Goal: Task Accomplishment & Management: Manage account settings

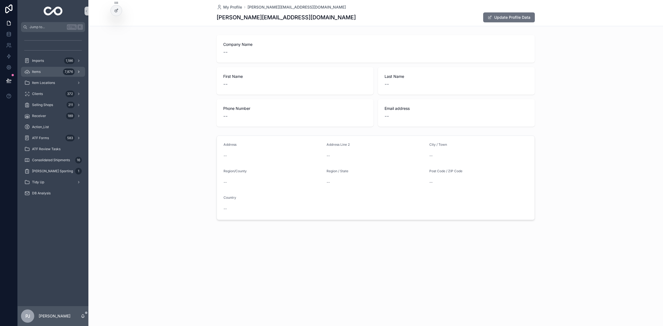
click at [46, 70] on div "Items 7,876" at bounding box center [52, 71] width 57 height 9
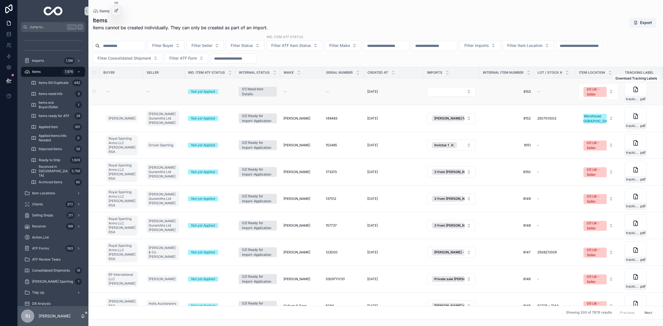
click at [300, 93] on div "--" at bounding box center [301, 91] width 36 height 4
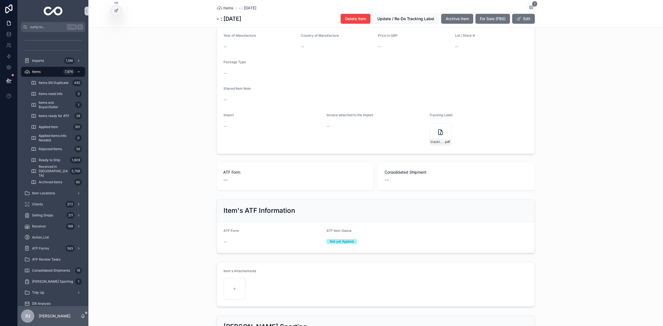
scroll to position [173, 0]
click at [440, 142] on div "tracking_label .pdf" at bounding box center [440, 131] width 22 height 22
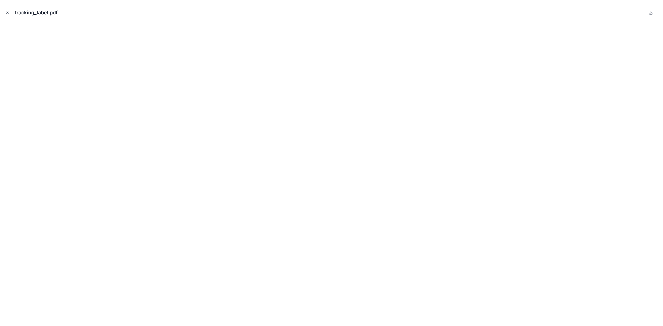
click at [10, 14] on button "Close modal" at bounding box center [7, 13] width 6 height 6
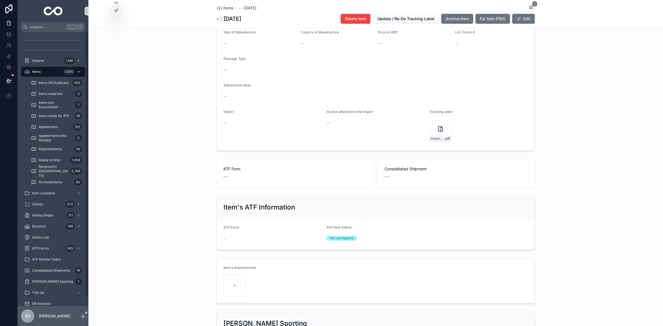
click at [44, 70] on div "Items 7,876" at bounding box center [52, 71] width 57 height 9
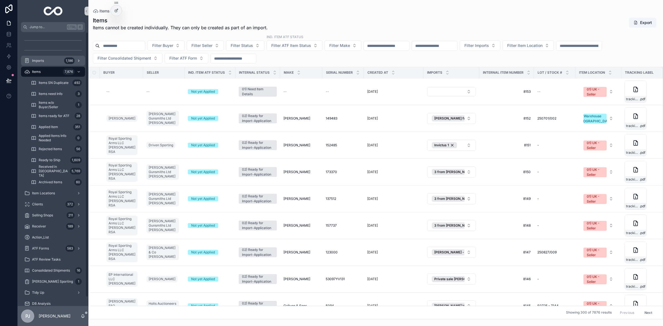
click at [45, 61] on div "Imports 1,186" at bounding box center [52, 60] width 57 height 9
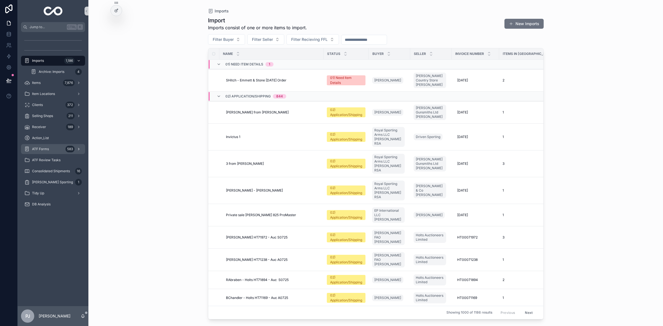
click at [46, 152] on div "ATF Forms 583" at bounding box center [52, 149] width 57 height 9
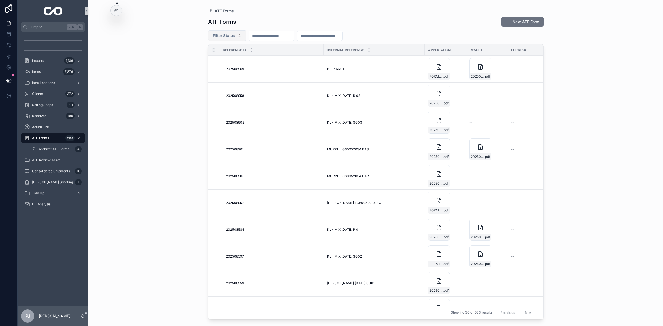
click at [231, 35] on span "Filter Status" at bounding box center [224, 36] width 22 height 6
click at [267, 38] on input "scrollable content" at bounding box center [271, 36] width 45 height 8
click at [268, 34] on input "****" at bounding box center [271, 36] width 45 height 8
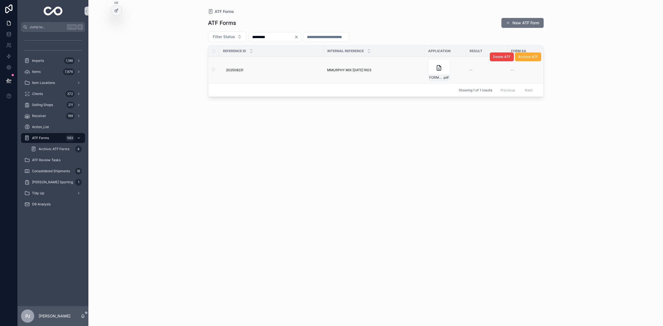
type input "*********"
click at [242, 71] on span "202508231" at bounding box center [234, 70] width 17 height 4
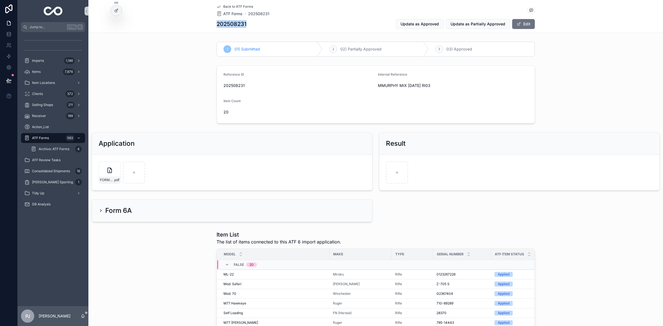
drag, startPoint x: 245, startPoint y: 25, endPoint x: 214, endPoint y: 27, distance: 30.9
click at [217, 27] on div "202508231 Update as Approved Update as Partially Approved Edit" at bounding box center [376, 24] width 318 height 10
copy h1 "202508231"
click at [397, 175] on div "scrollable content" at bounding box center [397, 173] width 22 height 22
type input "**********"
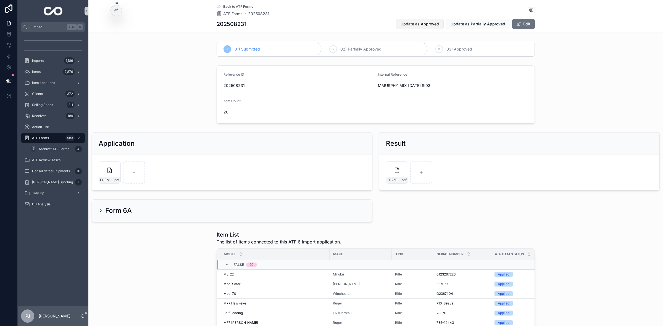
click at [438, 27] on button "Update as Approved" at bounding box center [420, 24] width 48 height 10
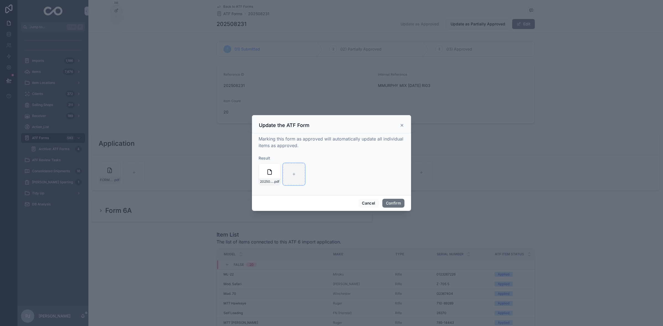
click at [296, 175] on div at bounding box center [294, 174] width 22 height 22
click at [391, 201] on button "Confirm" at bounding box center [393, 203] width 22 height 9
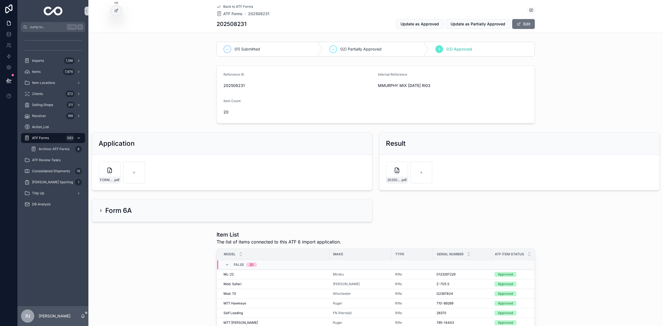
click at [46, 138] on span "ATF Forms" at bounding box center [40, 138] width 17 height 4
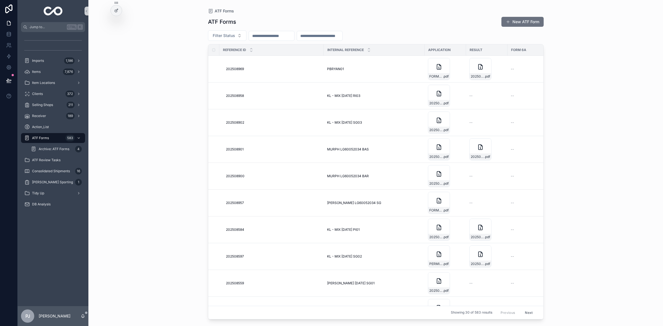
click at [271, 38] on input "scrollable content" at bounding box center [271, 36] width 45 height 8
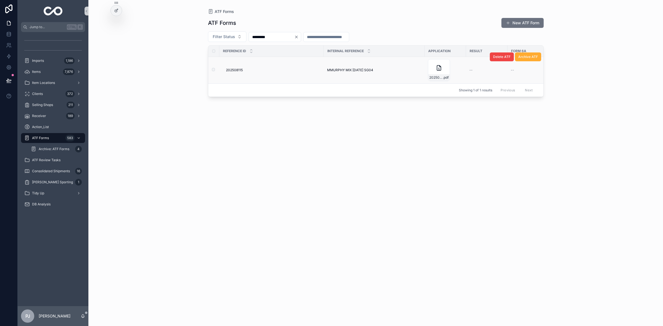
type input "*********"
click at [242, 68] on span "202508115" at bounding box center [234, 70] width 17 height 4
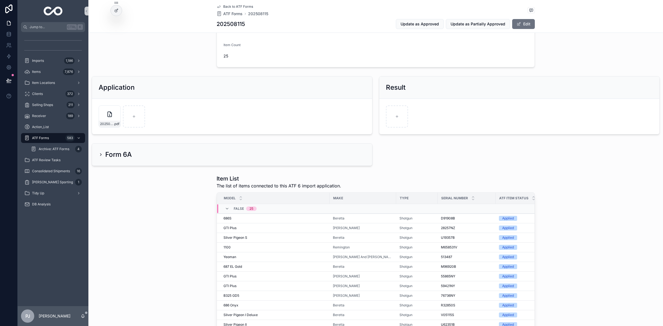
scroll to position [35, 0]
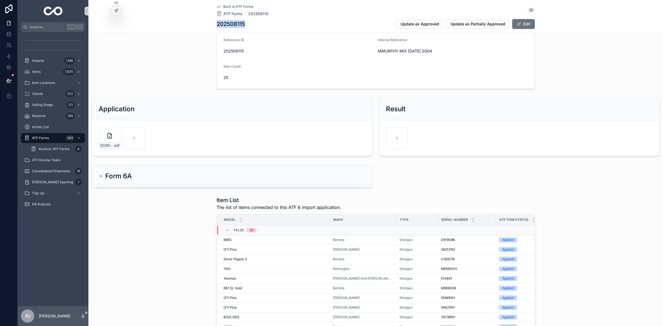
drag, startPoint x: 244, startPoint y: 23, endPoint x: 215, endPoint y: 27, distance: 29.2
click at [217, 27] on div "202508115 Update as Approved Update as Partially Approved Edit" at bounding box center [376, 24] width 318 height 10
copy h1 "202508115"
click at [426, 28] on button "Update as Approved" at bounding box center [420, 24] width 48 height 10
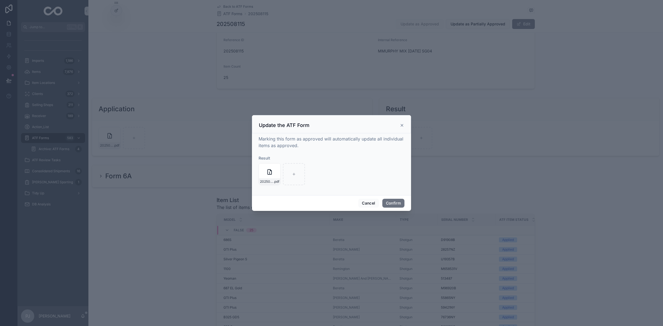
click at [380, 204] on div "Cancel Confirm" at bounding box center [331, 203] width 159 height 16
click at [384, 204] on button "Confirm" at bounding box center [393, 203] width 22 height 9
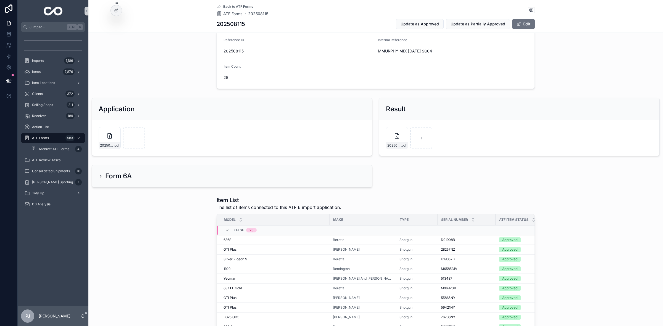
drag, startPoint x: 46, startPoint y: 136, endPoint x: 101, endPoint y: 124, distance: 55.7
click at [46, 136] on span "ATF Forms" at bounding box center [40, 138] width 17 height 4
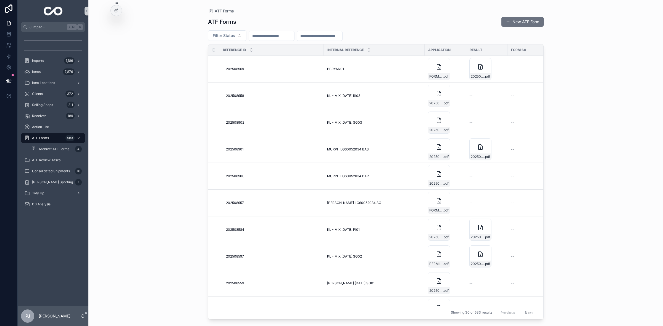
click at [264, 38] on input "scrollable content" at bounding box center [271, 36] width 45 height 8
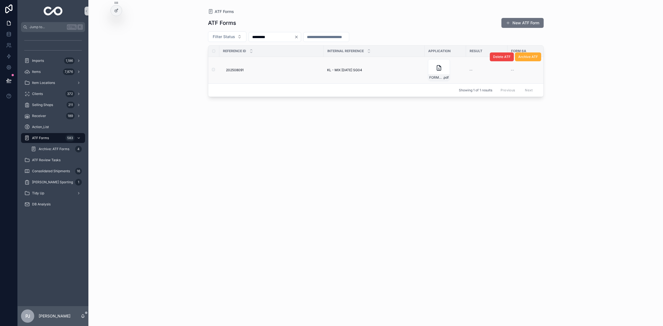
type input "*********"
click at [237, 70] on span "202508091" at bounding box center [235, 70] width 18 height 4
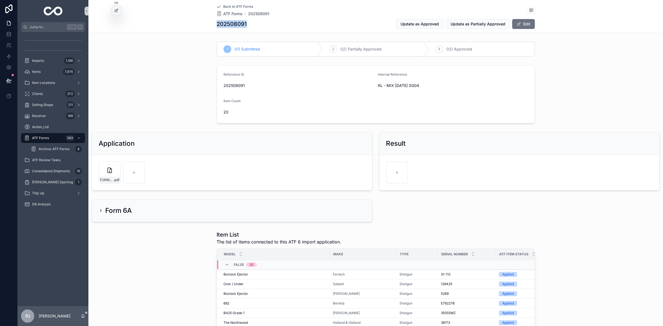
drag, startPoint x: 249, startPoint y: 24, endPoint x: 214, endPoint y: 27, distance: 34.9
click at [217, 27] on div "202508091 Update as Approved Update as Partially Approved Edit" at bounding box center [376, 24] width 318 height 10
copy h1 "202508091"
click at [576, 117] on div "Reference ID 202508091 Internal Reference KL - MIX JUL'25 SG04 Item Count 20" at bounding box center [375, 94] width 574 height 62
click at [430, 24] on span "Update as Approved" at bounding box center [419, 24] width 38 height 6
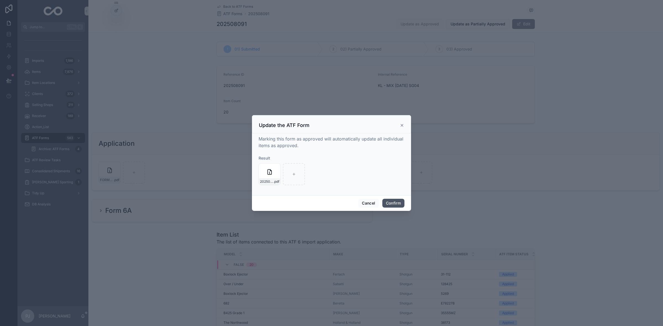
click at [397, 202] on button "Confirm" at bounding box center [393, 203] width 22 height 9
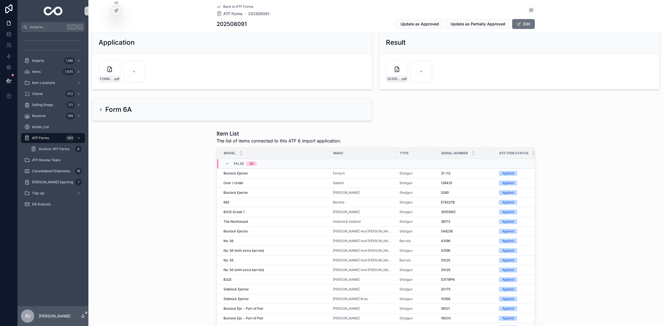
scroll to position [104, 0]
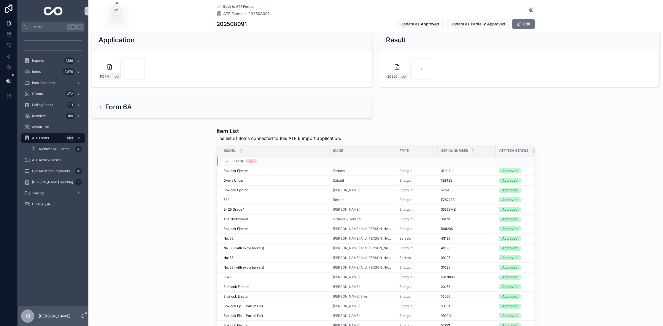
click at [51, 137] on div "ATF Forms 583" at bounding box center [52, 138] width 57 height 9
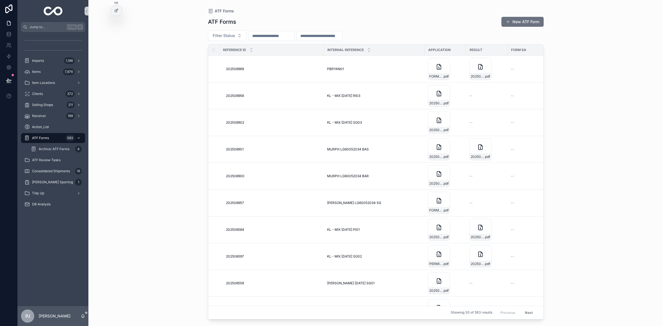
click at [266, 33] on input "scrollable content" at bounding box center [271, 36] width 45 height 8
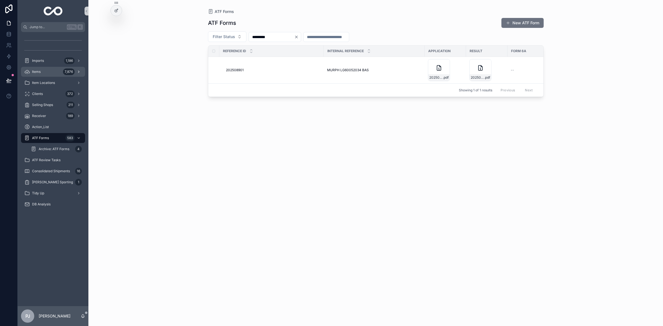
type input "*********"
click at [42, 74] on div "Items 7,876" at bounding box center [52, 71] width 57 height 9
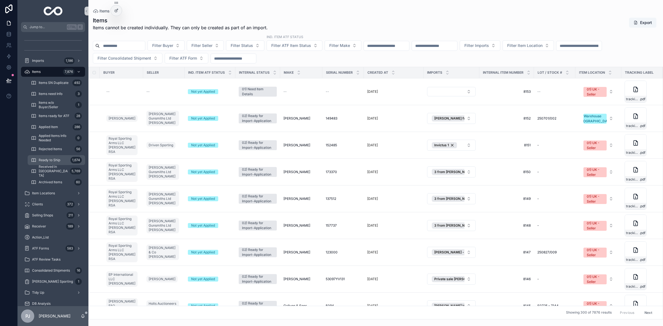
click at [68, 159] on div "Ready to Ship 1,674" at bounding box center [56, 160] width 51 height 9
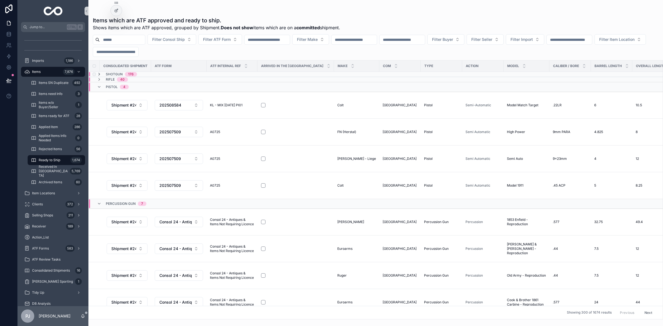
click at [99, 76] on icon "scrollable content" at bounding box center [99, 74] width 4 height 4
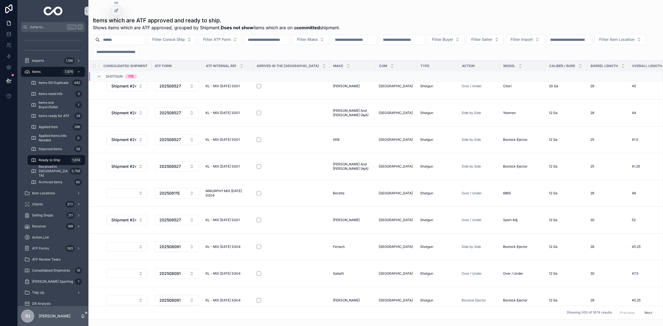
scroll to position [629, 0]
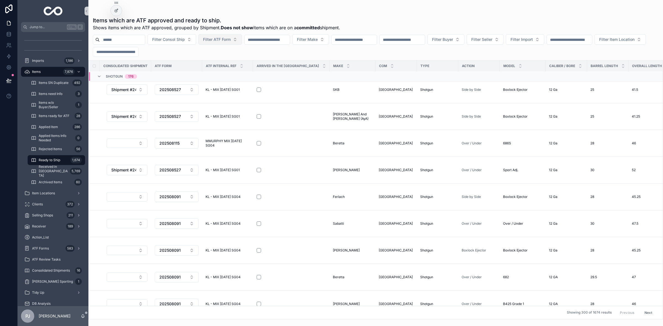
click at [231, 41] on span "Filter ATF Form" at bounding box center [217, 40] width 28 height 6
type input "*********"
click at [210, 62] on span "202508091" at bounding box center [212, 62] width 21 height 6
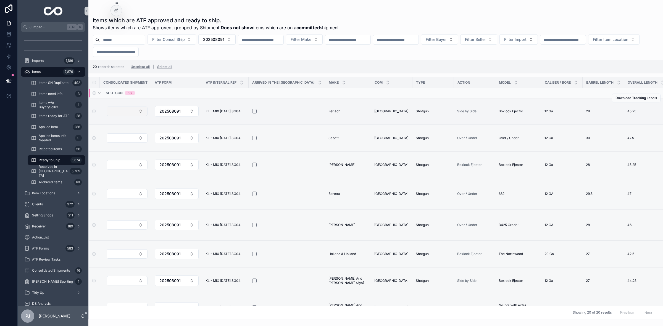
click at [143, 114] on button "Select Button" at bounding box center [127, 111] width 41 height 9
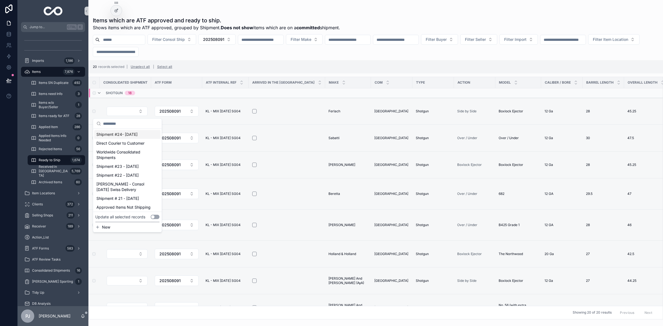
click at [134, 133] on span "Shipment #24- [DATE]" at bounding box center [116, 135] width 41 height 6
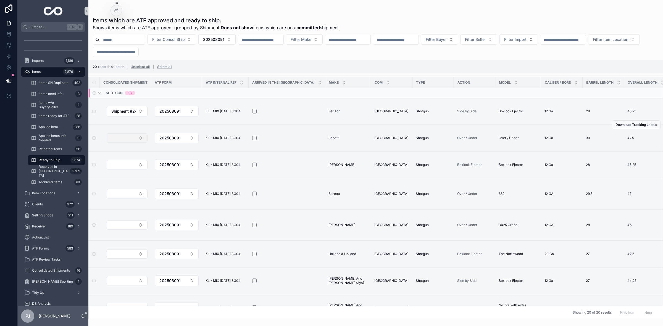
click at [138, 138] on button "Select Button" at bounding box center [127, 137] width 41 height 9
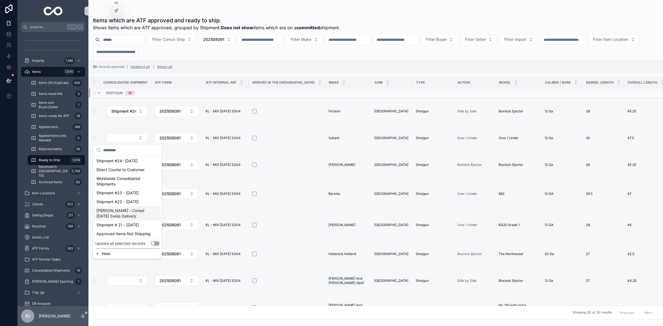
click at [157, 244] on button "Use setting" at bounding box center [155, 243] width 9 height 4
click at [120, 159] on span "Shipment #24- [DATE]" at bounding box center [116, 161] width 41 height 6
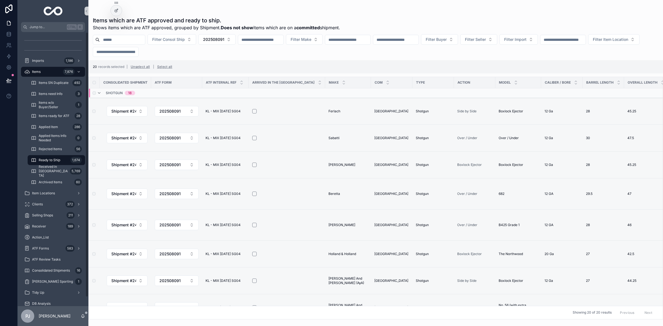
click at [60, 157] on div "Ready to Ship 1,674" at bounding box center [56, 160] width 51 height 9
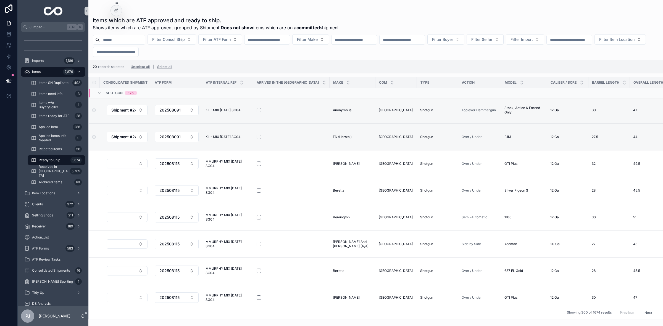
scroll to position [1836, 0]
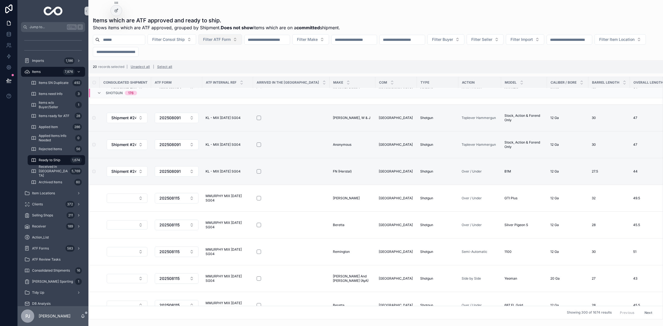
click at [226, 42] on span "Filter ATF Form" at bounding box center [217, 40] width 28 height 6
type input "*********"
click at [216, 61] on span "202508115" at bounding box center [212, 62] width 20 height 6
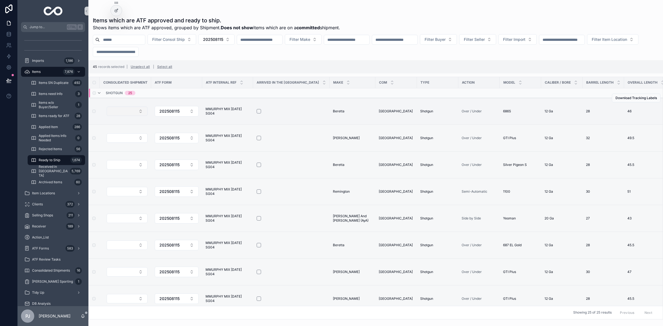
click at [139, 116] on button "Select Button" at bounding box center [127, 111] width 41 height 9
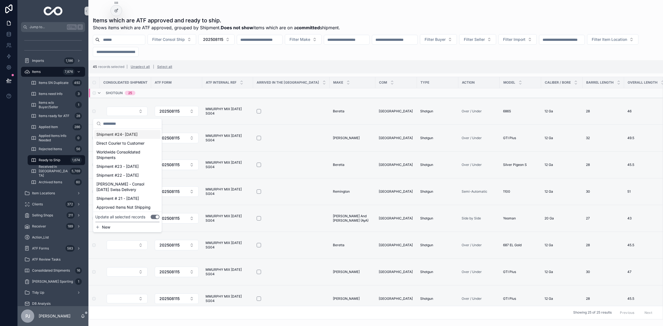
click at [126, 133] on span "Shipment #24- [DATE]" at bounding box center [116, 135] width 41 height 6
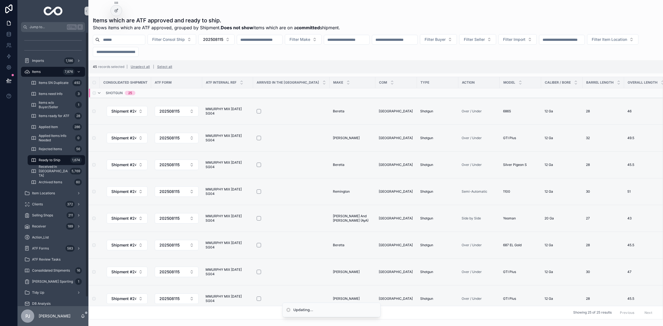
click at [53, 159] on span "Ready to Ship" at bounding box center [50, 160] width 22 height 4
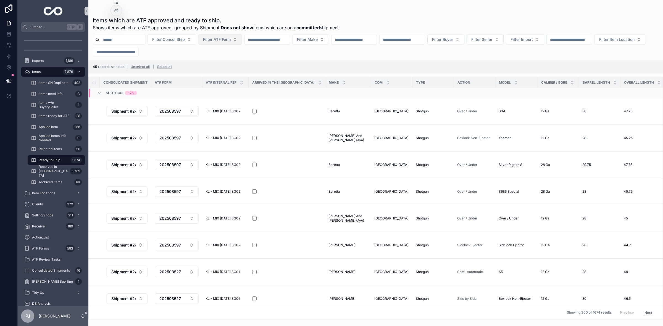
click at [222, 41] on span "Filter ATF Form" at bounding box center [217, 40] width 28 height 6
type input "*********"
click at [217, 64] on span "202508231" at bounding box center [212, 62] width 21 height 6
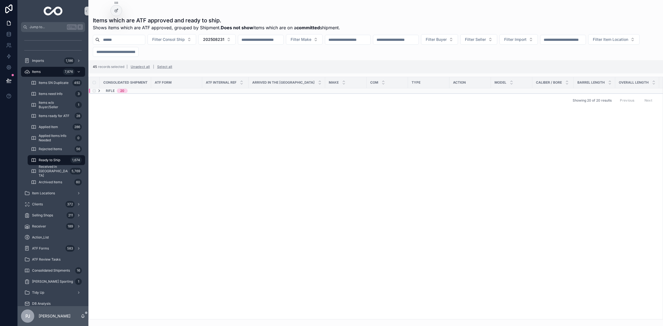
click at [99, 91] on icon "scrollable content" at bounding box center [99, 91] width 4 height 4
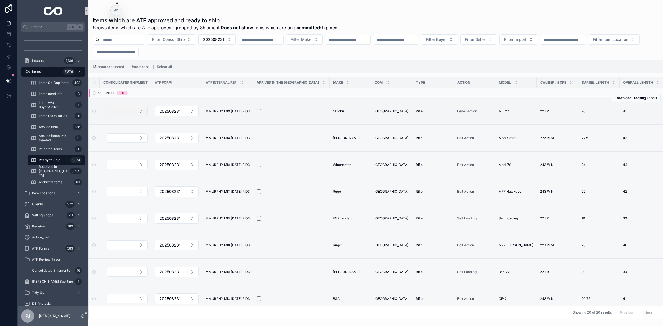
click at [140, 113] on button "Select Button" at bounding box center [127, 111] width 41 height 9
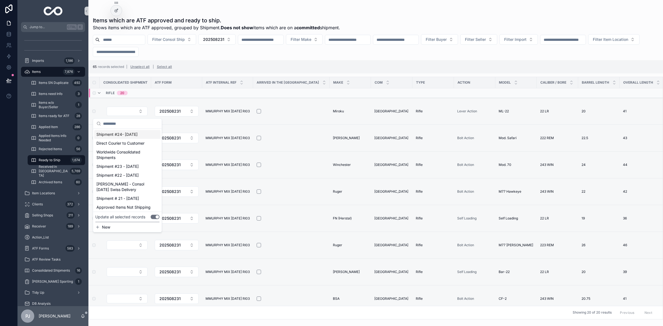
click at [139, 134] on div "Shipment #24- [DATE]" at bounding box center [127, 134] width 66 height 9
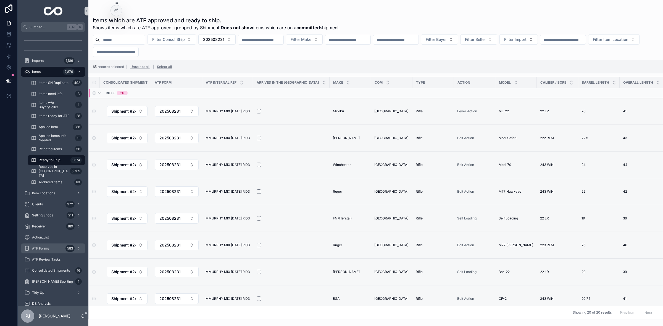
click at [53, 249] on div "ATF Forms 583" at bounding box center [52, 248] width 57 height 9
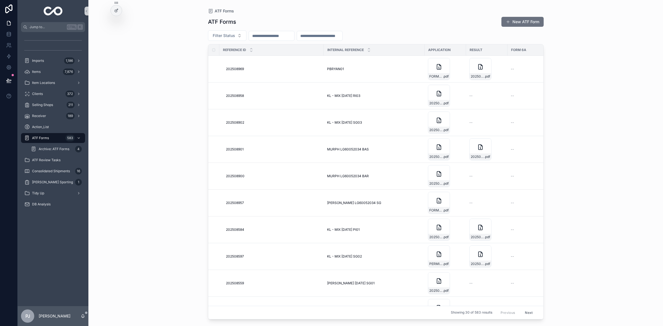
click at [271, 36] on input "scrollable content" at bounding box center [271, 36] width 45 height 8
type input "******"
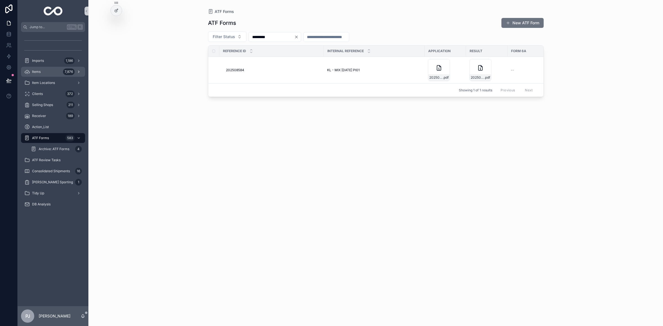
type input "*********"
click at [48, 72] on div "Items 7,876" at bounding box center [52, 71] width 57 height 9
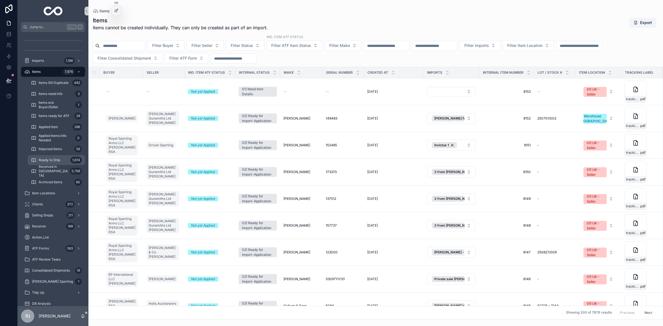
click at [68, 162] on div "Ready to Ship 1,674" at bounding box center [56, 160] width 51 height 9
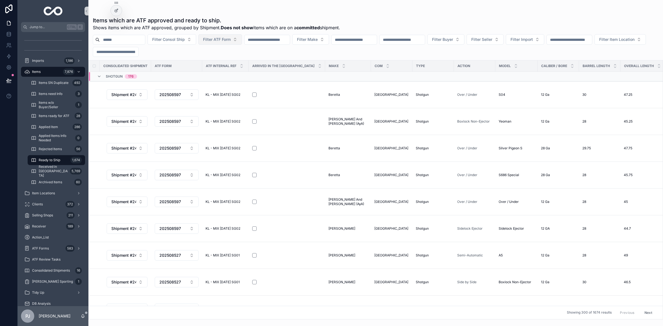
click at [223, 42] on button "Filter ATF Form" at bounding box center [220, 39] width 44 height 10
type input "*********"
click at [222, 62] on span "202508584" at bounding box center [213, 62] width 22 height 6
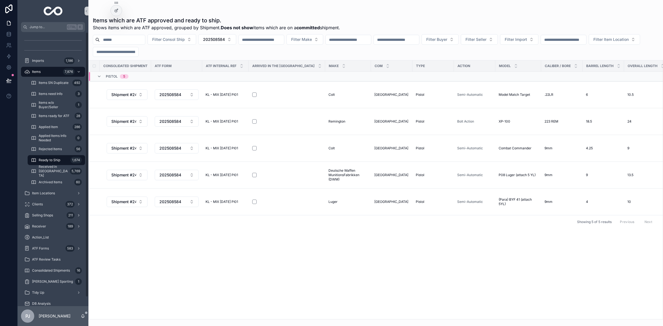
click at [62, 157] on div "Ready to Ship 1,674" at bounding box center [56, 160] width 51 height 9
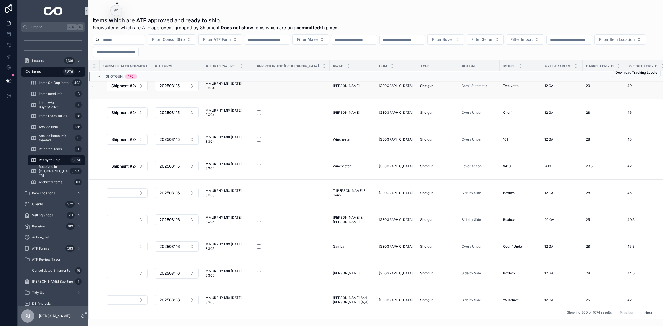
scroll to position [2420, 0]
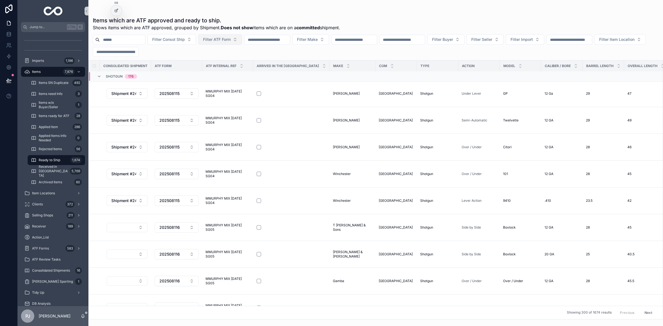
click at [231, 41] on span "Filter ATF Form" at bounding box center [217, 40] width 28 height 6
type input "*"
type input "*********"
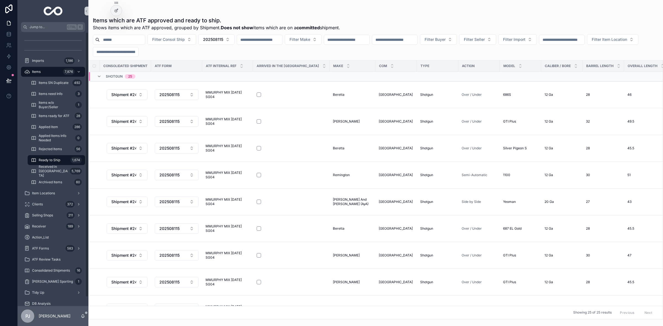
click at [41, 159] on span "Ready to Ship" at bounding box center [50, 160] width 22 height 4
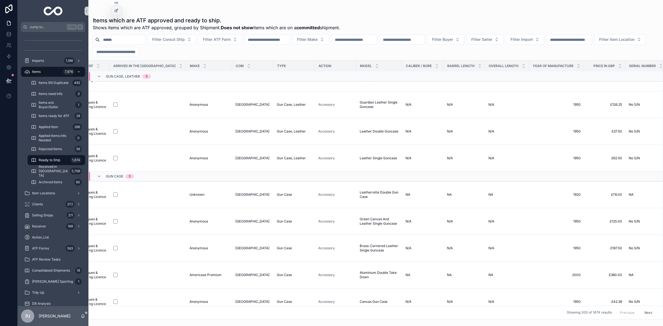
scroll to position [6170, 0]
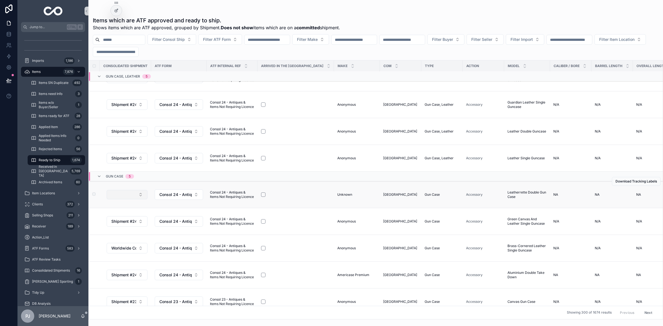
click at [140, 196] on button "Select Button" at bounding box center [127, 194] width 41 height 9
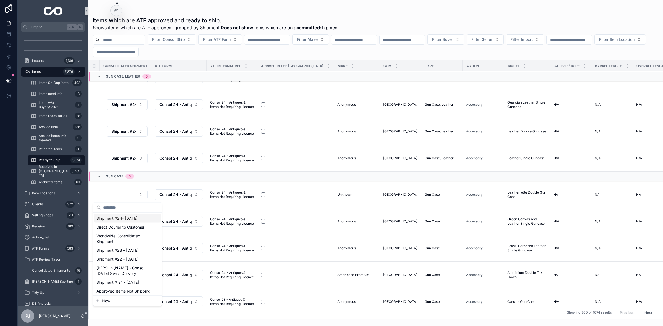
click at [126, 220] on span "Shipment #24- [DATE]" at bounding box center [116, 219] width 41 height 6
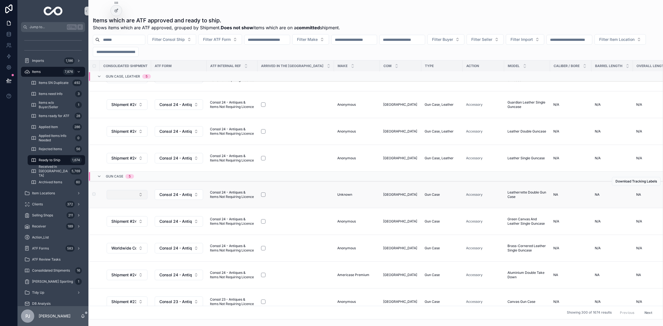
click at [137, 198] on button "Select Button" at bounding box center [127, 194] width 41 height 9
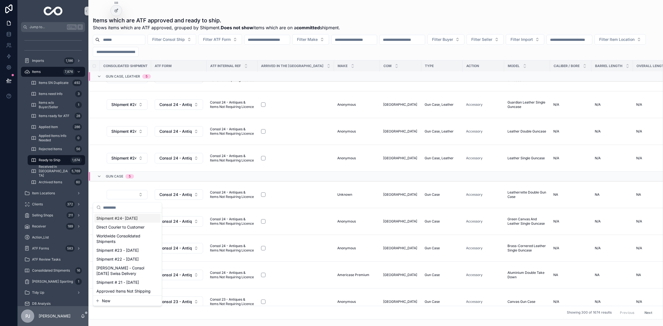
click at [125, 220] on span "Shipment #24- [DATE]" at bounding box center [116, 219] width 41 height 6
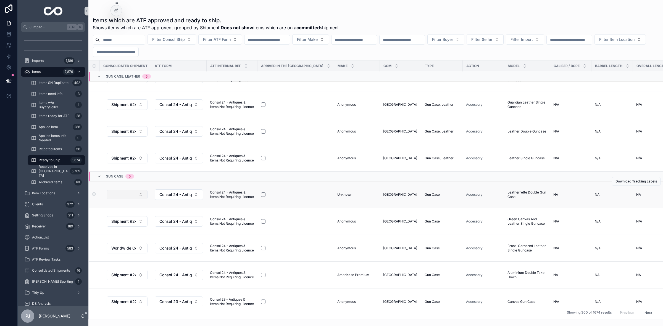
click at [135, 198] on button "Select Button" at bounding box center [127, 194] width 41 height 9
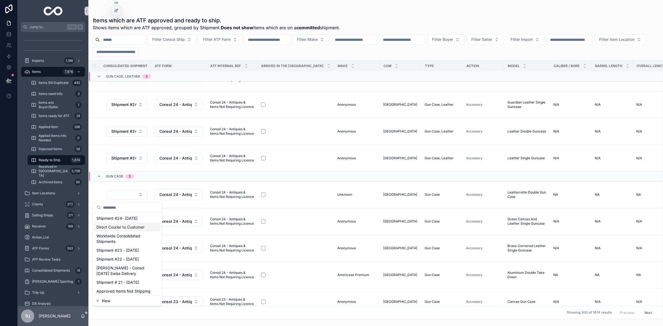
click at [133, 228] on span "Direct Courier to Customer" at bounding box center [120, 228] width 48 height 6
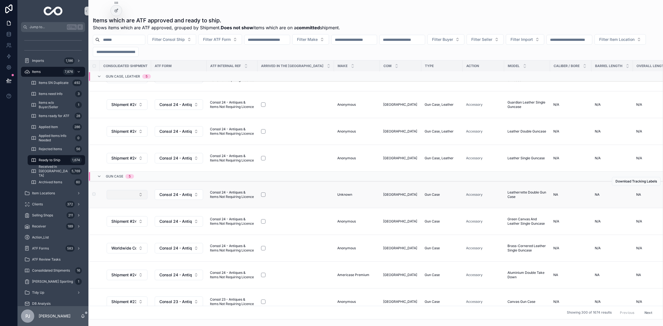
click at [138, 195] on button "Select Button" at bounding box center [127, 194] width 41 height 9
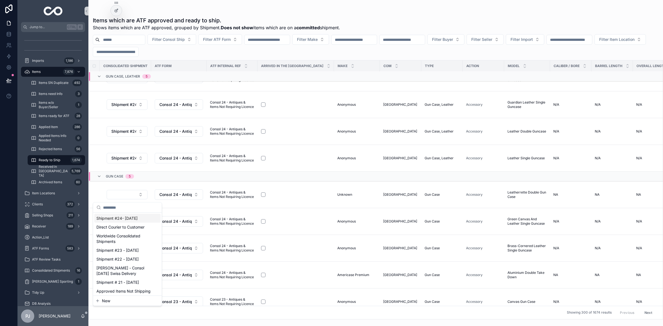
click at [123, 218] on span "Shipment #24- [DATE]" at bounding box center [116, 219] width 41 height 6
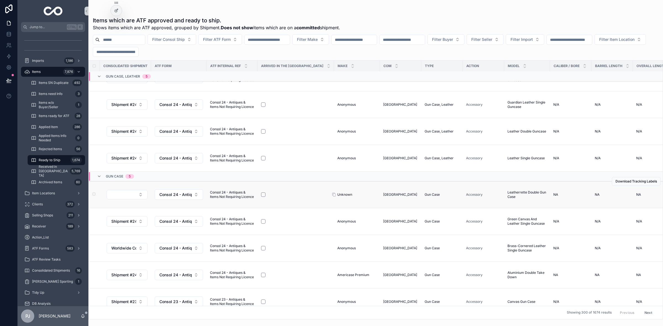
click at [337, 197] on span "Unknown" at bounding box center [344, 194] width 15 height 4
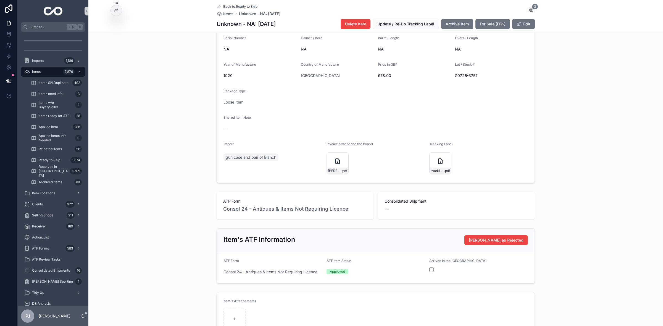
scroll to position [104, 0]
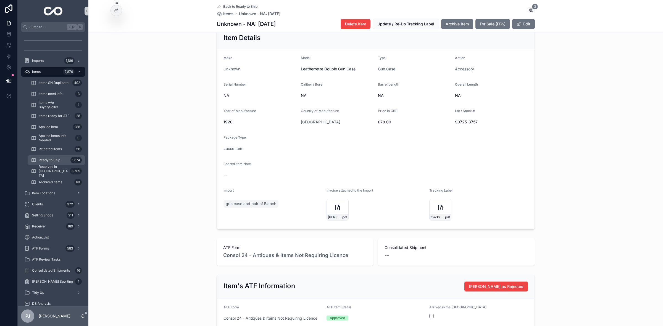
click at [54, 160] on span "Ready to Ship" at bounding box center [50, 160] width 22 height 4
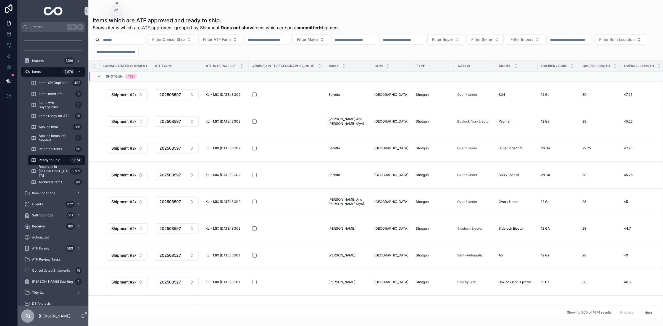
click at [138, 54] on input "scrollable content" at bounding box center [115, 52] width 45 height 8
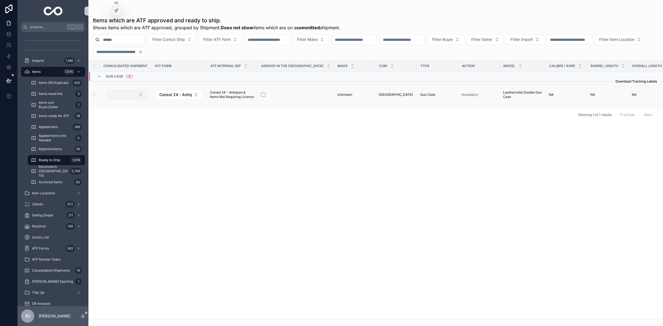
type input "****"
click at [140, 96] on button "Select Button" at bounding box center [127, 94] width 41 height 9
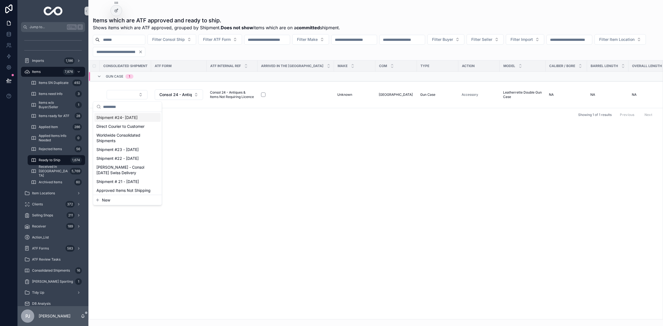
click at [119, 116] on span "Shipment #24- [DATE]" at bounding box center [116, 118] width 41 height 6
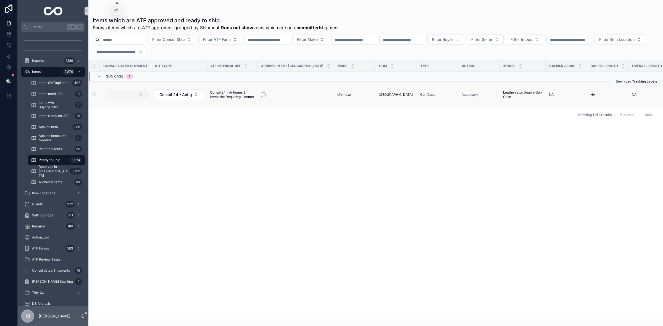
click at [131, 98] on button "Select Button" at bounding box center [127, 94] width 41 height 9
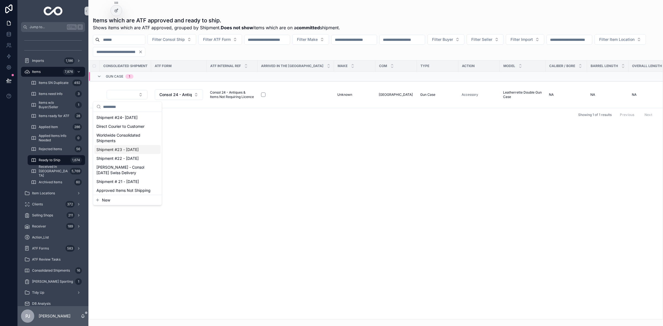
click at [130, 152] on div "Shipment #23 - [DATE]" at bounding box center [127, 149] width 66 height 9
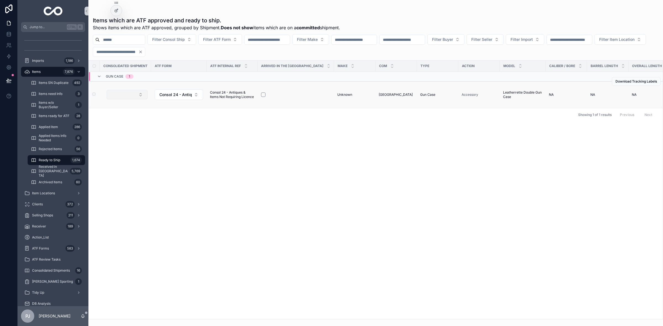
click at [140, 96] on button "Select Button" at bounding box center [127, 94] width 41 height 9
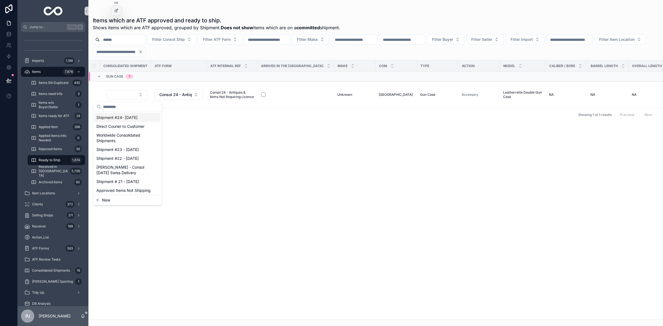
click at [132, 120] on span "Shipment #24- [DATE]" at bounding box center [116, 118] width 41 height 6
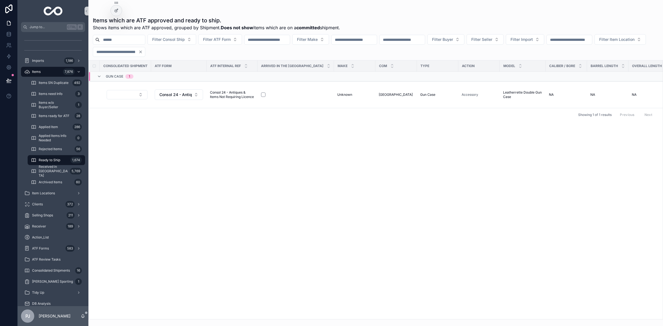
click at [51, 157] on div "Ready to Ship 1,674" at bounding box center [56, 160] width 51 height 9
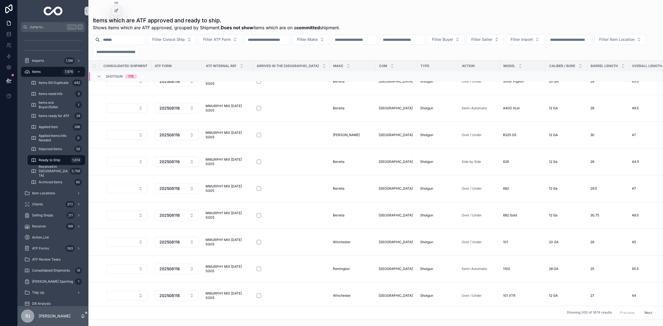
scroll to position [2798, 0]
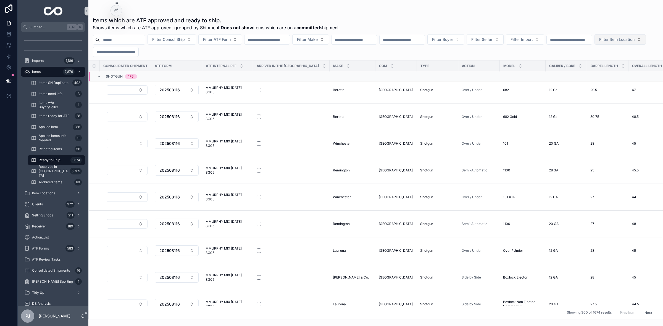
drag, startPoint x: 180, startPoint y: 50, endPoint x: 144, endPoint y: 51, distance: 35.9
click at [144, 51] on div "Filter Consol Ship Filter ATF Form Filter Make Filter Buyer Filter Seller Filte…" at bounding box center [375, 45] width 574 height 23
click at [48, 158] on span "Ready to Ship" at bounding box center [50, 160] width 22 height 4
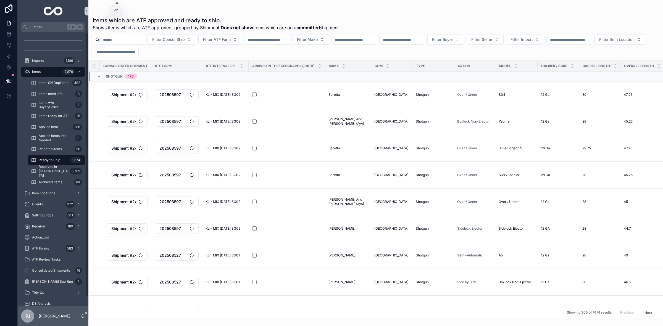
click at [138, 52] on input "scrollable content" at bounding box center [115, 52] width 45 height 8
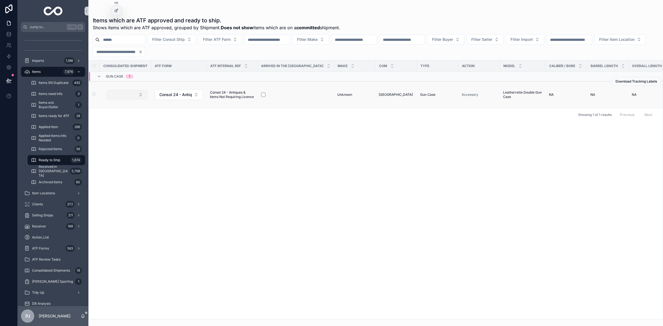
type input "****"
click at [137, 99] on button "Select Button" at bounding box center [127, 94] width 41 height 9
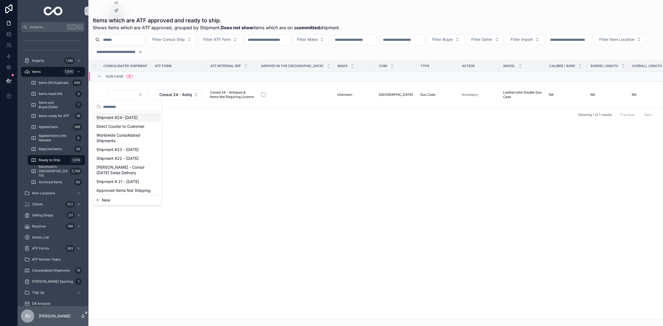
click at [126, 116] on span "Shipment #24- [DATE]" at bounding box center [116, 118] width 41 height 6
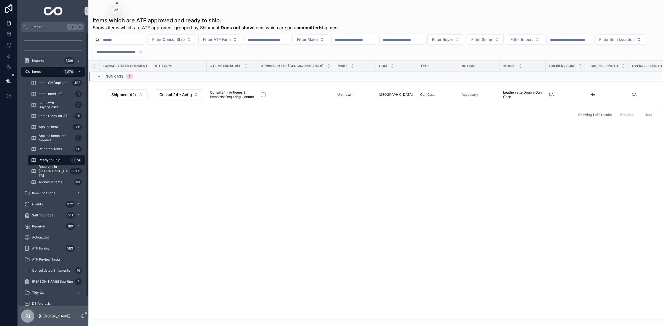
click at [46, 158] on span "Ready to Ship" at bounding box center [50, 160] width 22 height 4
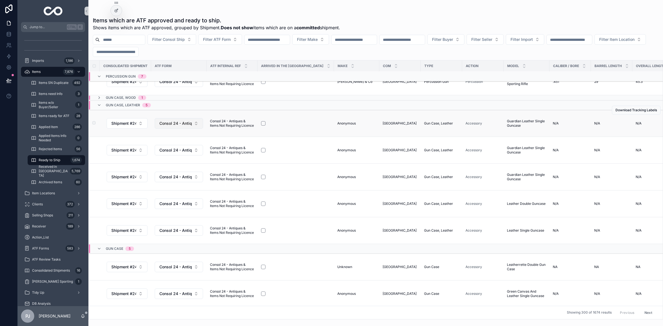
scroll to position [6001, 0]
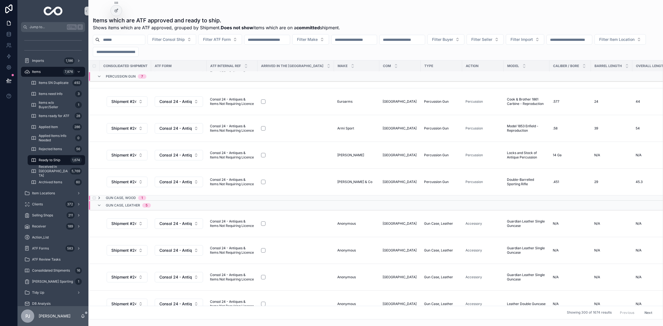
click at [98, 199] on icon "scrollable content" at bounding box center [99, 198] width 4 height 4
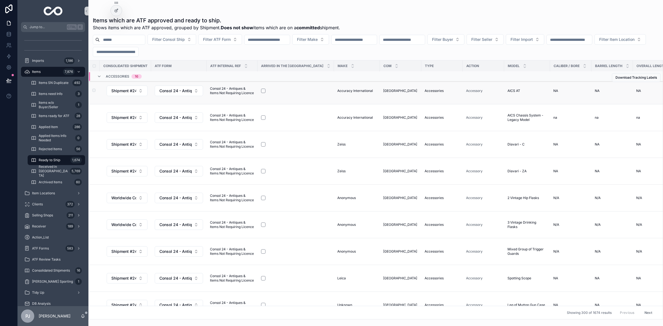
scroll to position [8047, 0]
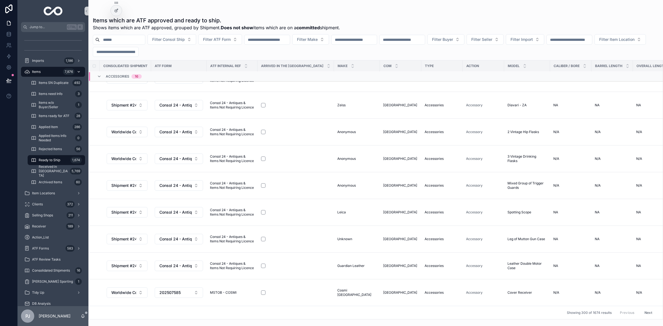
click at [44, 70] on div "Items 7,876" at bounding box center [52, 71] width 57 height 9
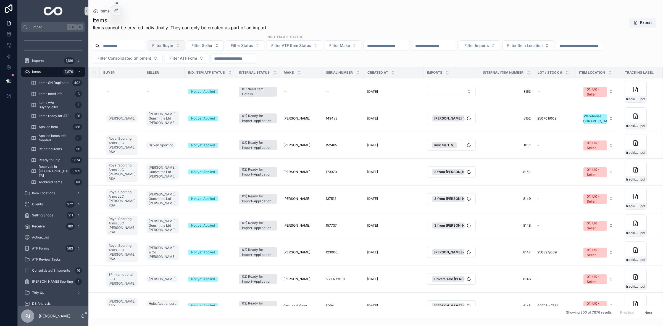
click at [172, 51] on button "Filter Buyer" at bounding box center [165, 45] width 37 height 10
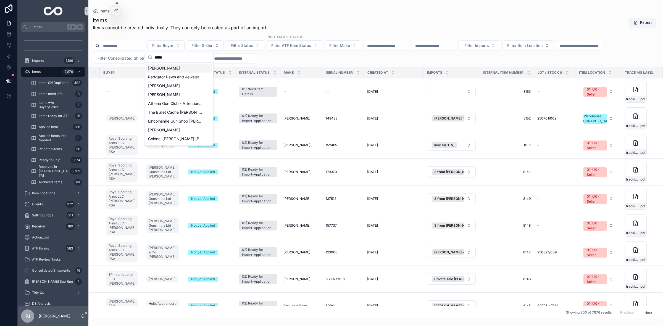
type input "*****"
click at [167, 68] on div "Chris Ellis" at bounding box center [179, 68] width 66 height 9
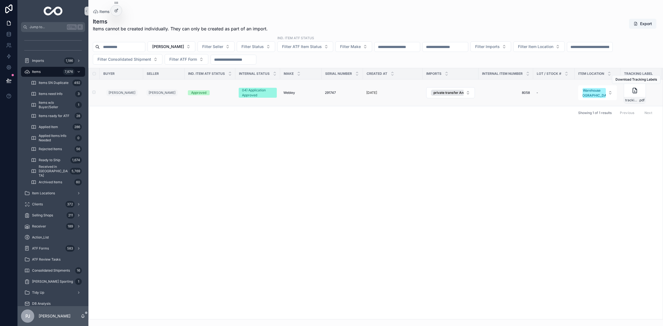
click at [285, 93] on span "Webley" at bounding box center [289, 93] width 12 height 4
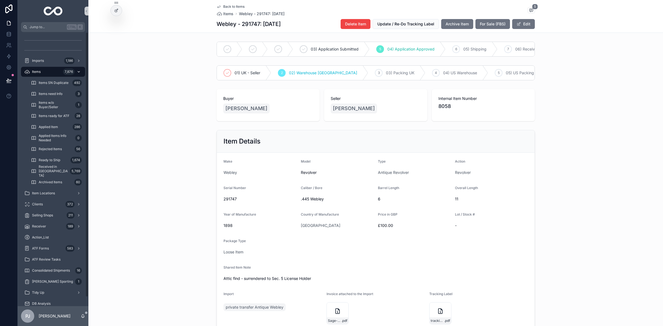
click at [48, 75] on div "Items 7,876" at bounding box center [52, 71] width 57 height 9
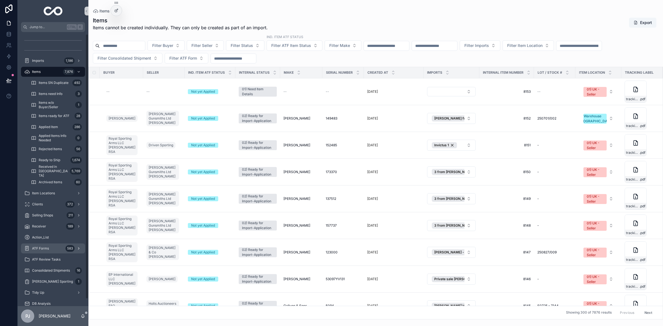
scroll to position [9, 0]
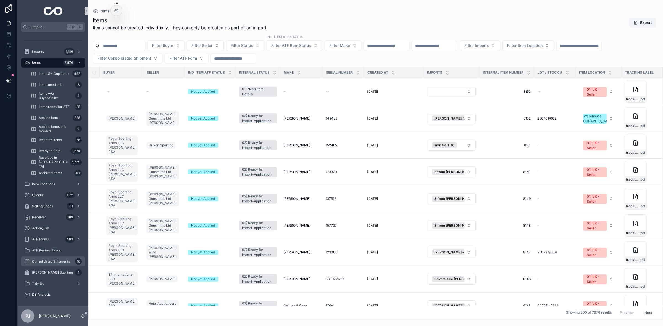
click at [51, 262] on span "Consolidated Shipments" at bounding box center [51, 261] width 38 height 4
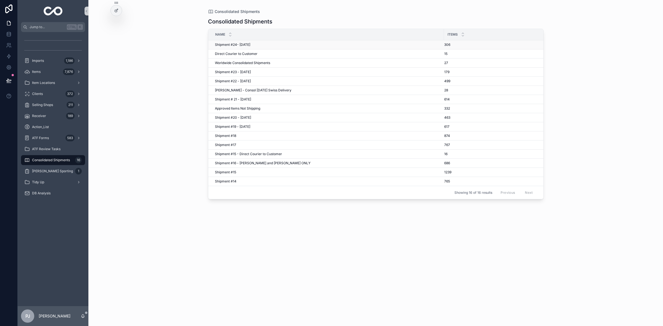
click at [239, 46] on span "Shipment #24- [DATE]" at bounding box center [232, 45] width 35 height 4
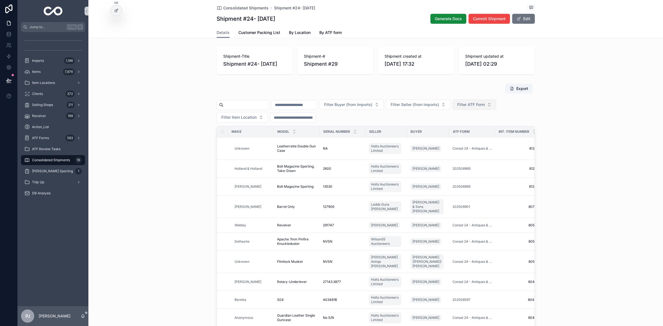
click at [482, 108] on button "Filter ATF Form" at bounding box center [474, 104] width 44 height 10
type input "*********"
click at [484, 125] on span "202508091" at bounding box center [477, 128] width 21 height 6
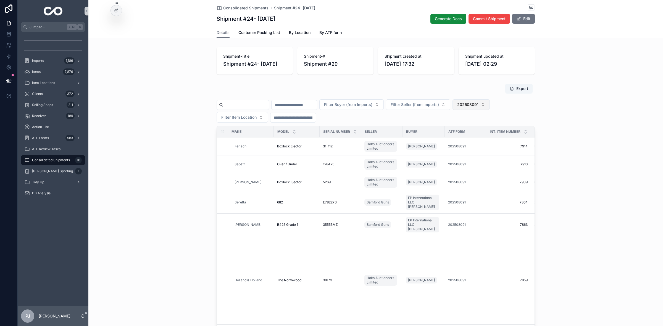
click at [490, 109] on button "202508091" at bounding box center [470, 104] width 37 height 10
click at [470, 128] on div "None" at bounding box center [494, 127] width 66 height 9
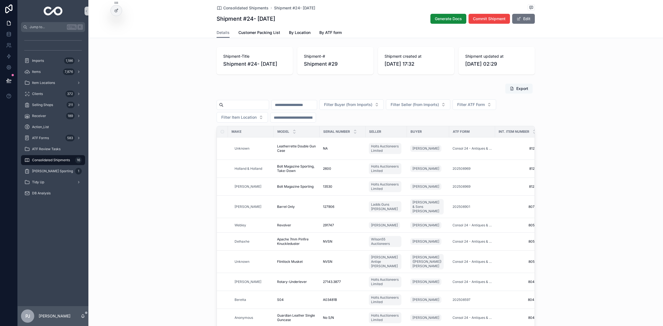
click at [527, 92] on button "Export" at bounding box center [518, 89] width 27 height 10
click at [278, 145] on span "Leatherrette Double Gun Case" at bounding box center [296, 148] width 39 height 9
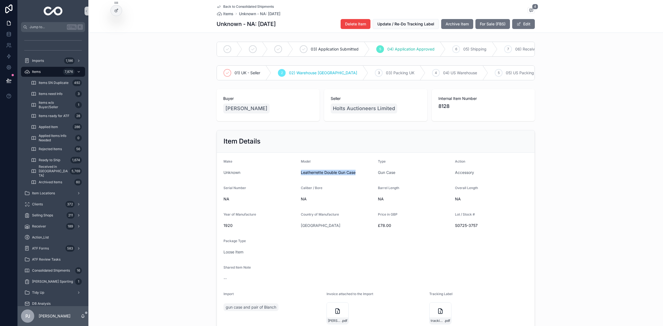
drag, startPoint x: 355, startPoint y: 184, endPoint x: 287, endPoint y: 186, distance: 67.7
click at [297, 187] on form "Make Unknown Model Leatherrette Double Gun Case Type Gun Case Action Accessory …" at bounding box center [376, 243] width 318 height 180
copy span "Leatherrette Double Gun Case"
click at [128, 171] on div "Item Details Make Unknown Model Leatherrette Double Gun Case Type Gun Case Acti…" at bounding box center [375, 231] width 574 height 207
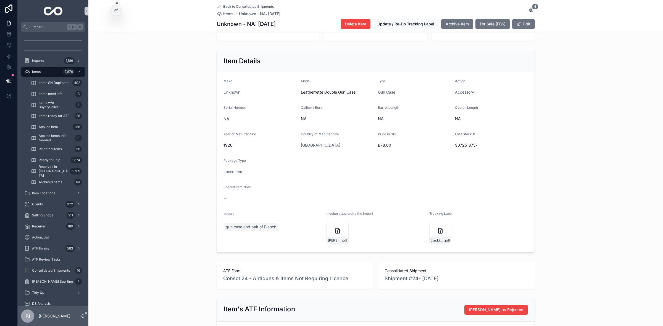
scroll to position [104, 0]
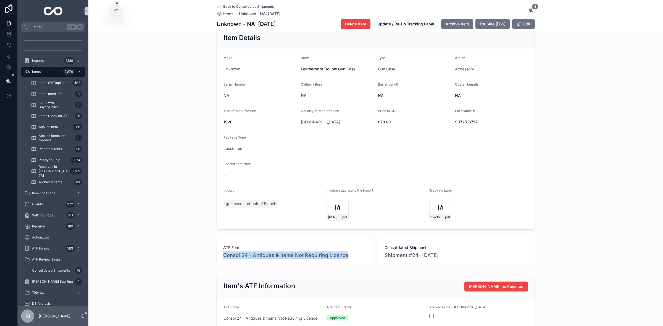
drag, startPoint x: 350, startPoint y: 265, endPoint x: 221, endPoint y: 271, distance: 129.1
click at [221, 266] on div "ATF Form Consol 24 - Antiques & Items Not Requiring Licence" at bounding box center [295, 252] width 157 height 28
copy span "Consol 24 - Antiques & Items Not Requiring Licence"
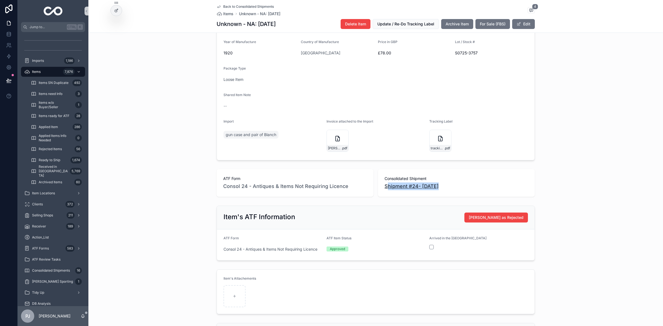
drag, startPoint x: 440, startPoint y: 198, endPoint x: 385, endPoint y: 199, distance: 55.0
click at [385, 190] on div "Shipment #24- [DATE]" at bounding box center [456, 187] width 144 height 8
click at [300, 213] on div "03) Application Submitted 5 04) Application Approved 6 05) Shipping 7 06) Recei…" at bounding box center [375, 193] width 574 height 653
drag, startPoint x: 339, startPoint y: 199, endPoint x: 220, endPoint y: 204, distance: 118.6
click at [220, 197] on div "ATF Form Consol 24 - Antiques & Items Not Requiring Licence" at bounding box center [295, 183] width 157 height 28
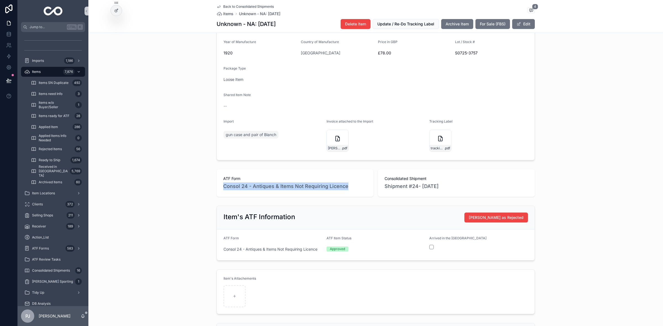
copy span "Consol 24 - Antiques & Items Not Requiring Licence"
click at [260, 186] on div "ATF Form Consol 24 - Antiques & Items Not Requiring Licence" at bounding box center [295, 183] width 157 height 28
drag, startPoint x: 348, startPoint y: 196, endPoint x: 214, endPoint y: 193, distance: 134.2
click at [217, 193] on div "ATF Form Consol 24 - Antiques & Items Not Requiring Licence" at bounding box center [295, 183] width 157 height 28
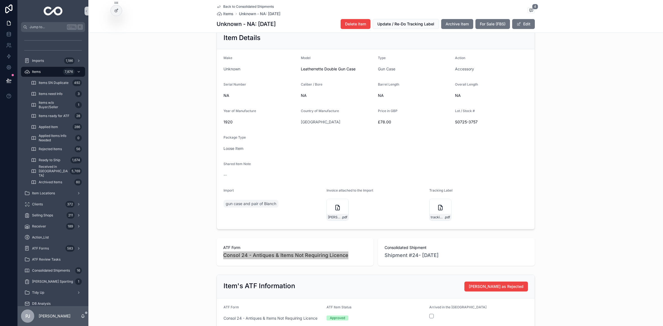
scroll to position [138, 0]
